Goal: Task Accomplishment & Management: Manage account settings

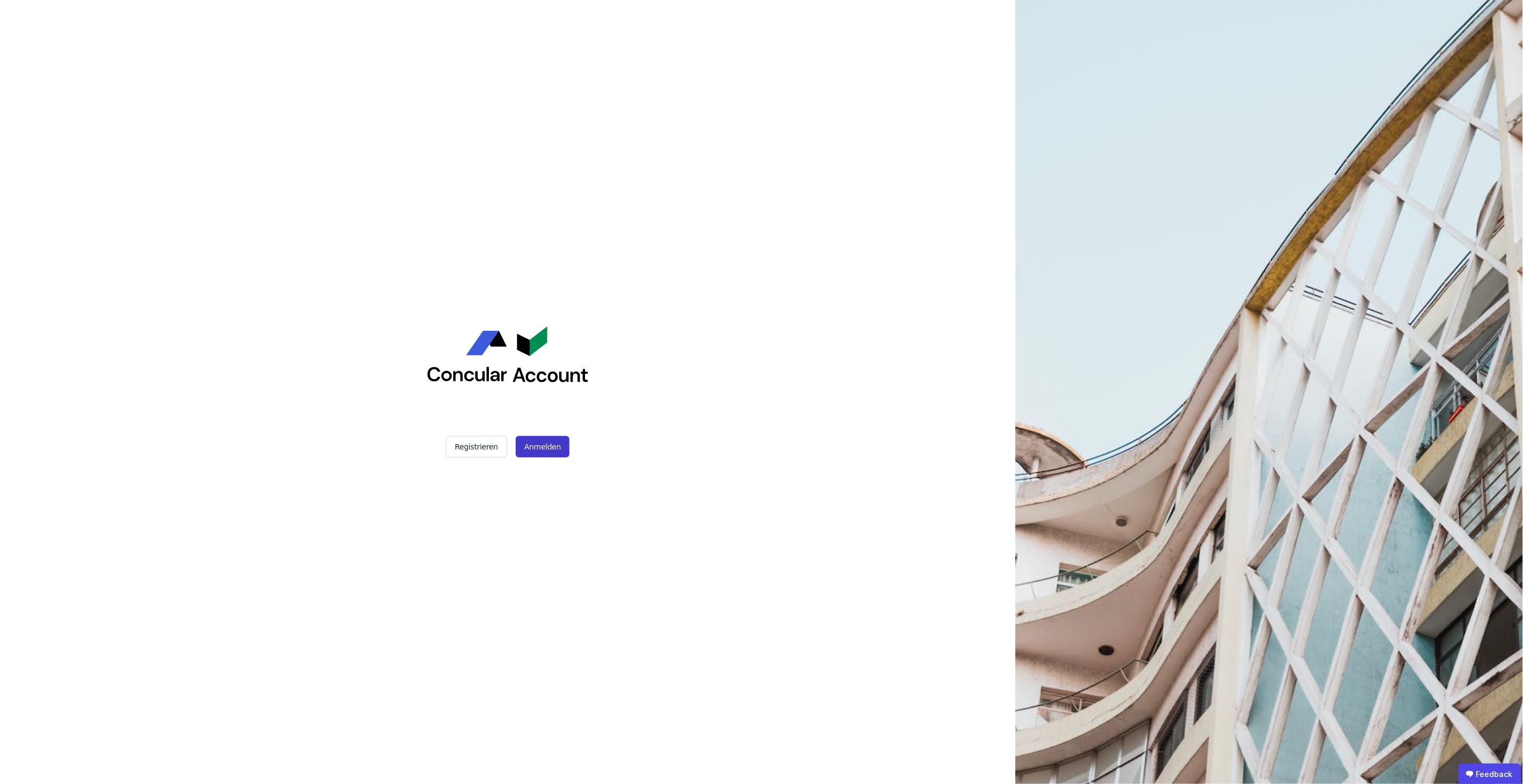
click at [540, 450] on button "Anmelden" at bounding box center [543, 447] width 54 height 21
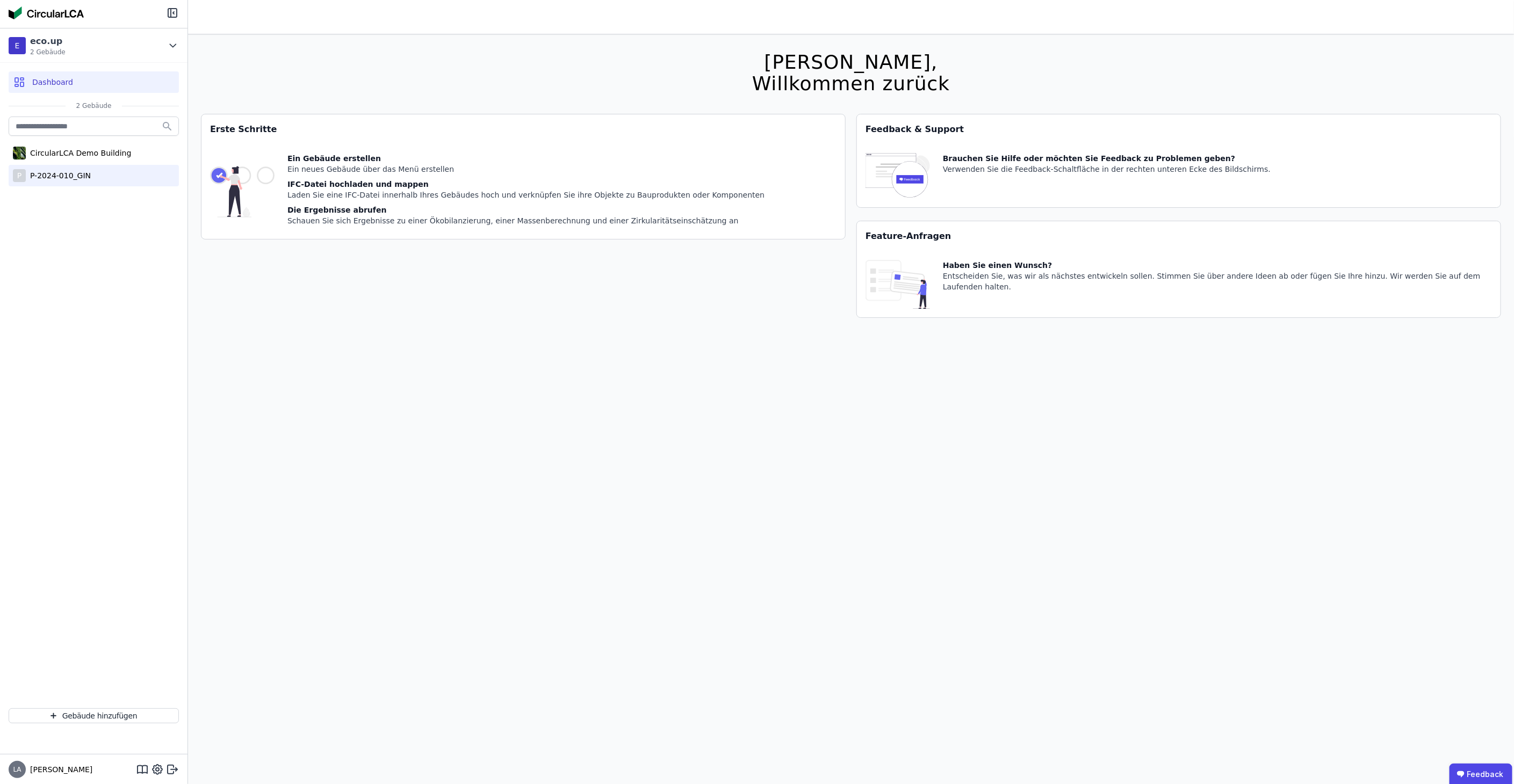
click at [94, 173] on div "P P-2024-010_GIN" at bounding box center [94, 175] width 171 height 21
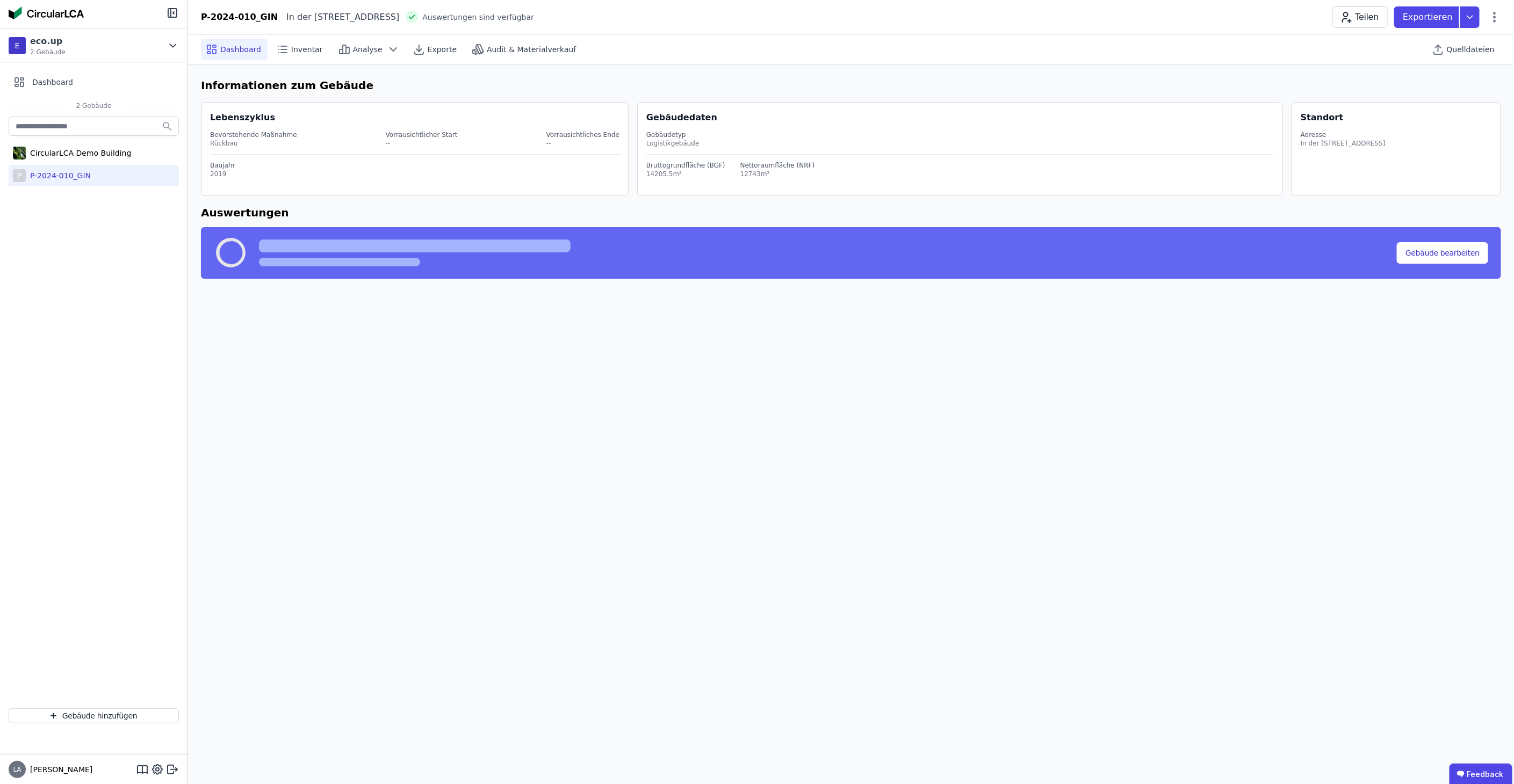
select select "*"
